Goal: Check status: Check status

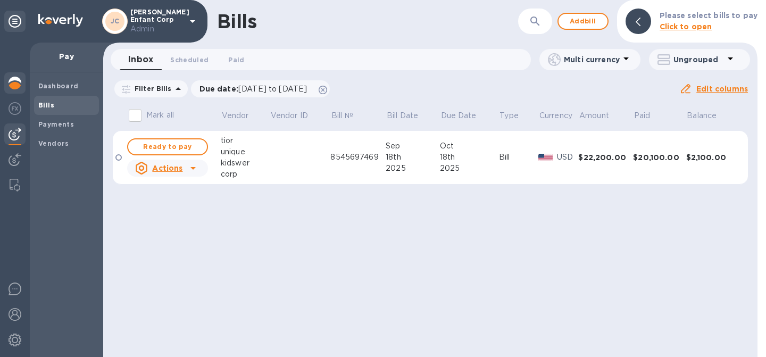
click at [21, 87] on div at bounding box center [14, 83] width 21 height 23
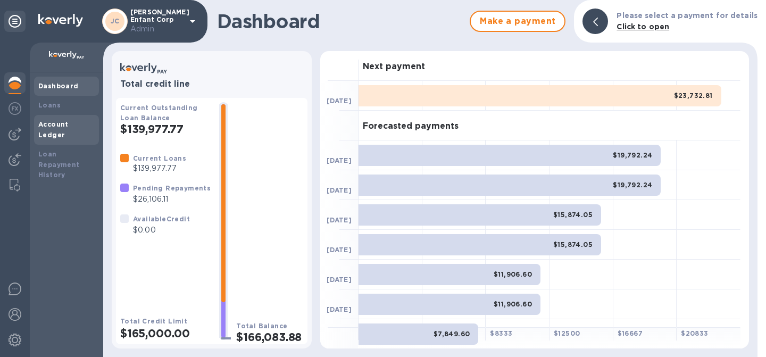
click at [65, 125] on b "Account Ledger" at bounding box center [53, 129] width 30 height 19
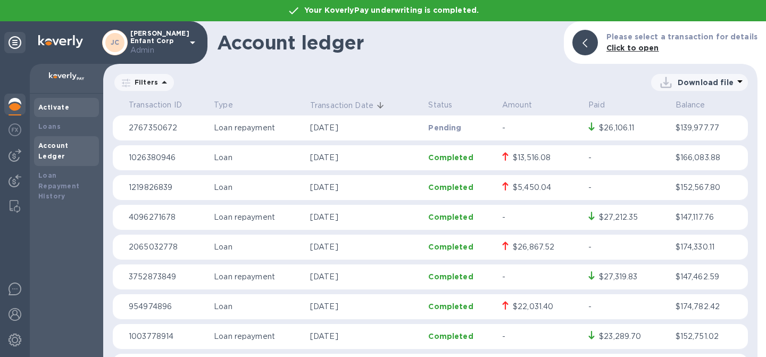
click at [45, 109] on b "Activate" at bounding box center [53, 107] width 31 height 8
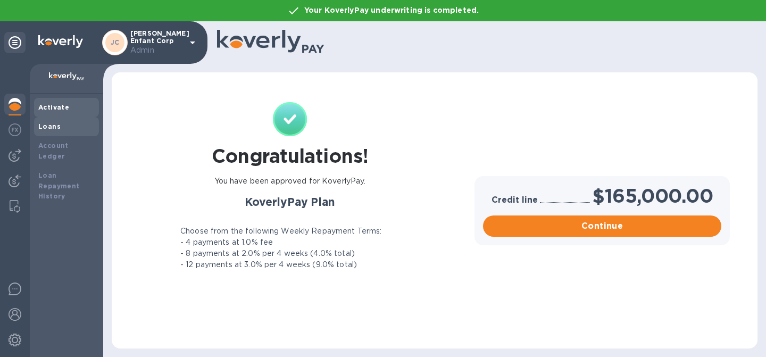
click at [79, 125] on div "Loans" at bounding box center [66, 126] width 56 height 11
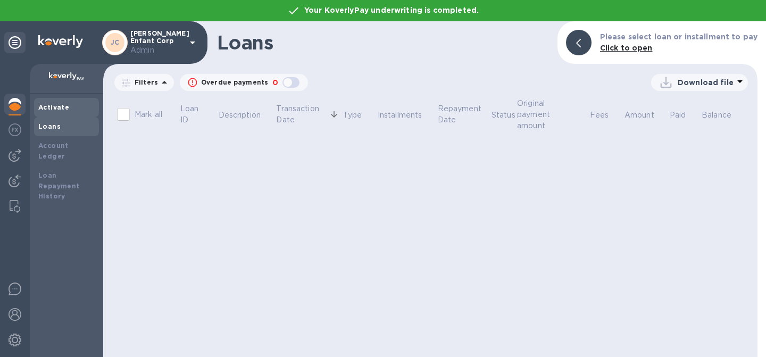
click at [79, 105] on div "Activate" at bounding box center [66, 107] width 56 height 11
